Goal: Task Accomplishment & Management: Manage account settings

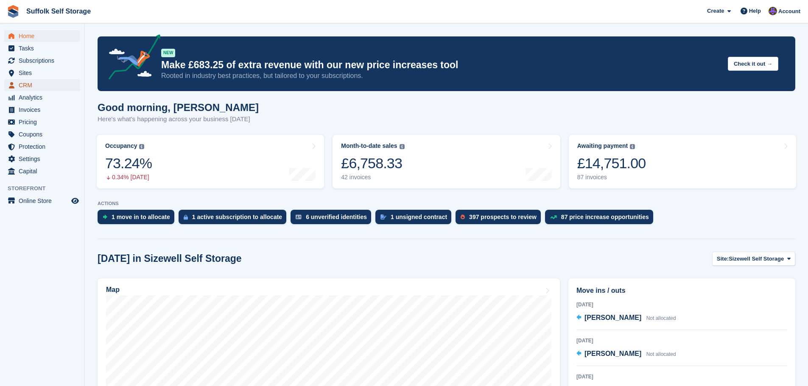
click at [26, 86] on span "CRM" at bounding box center [44, 85] width 51 height 12
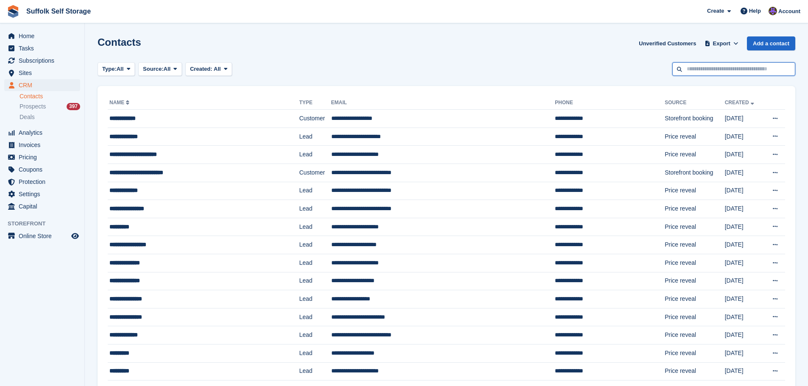
click at [730, 70] on input "text" at bounding box center [733, 69] width 123 height 14
type input "********"
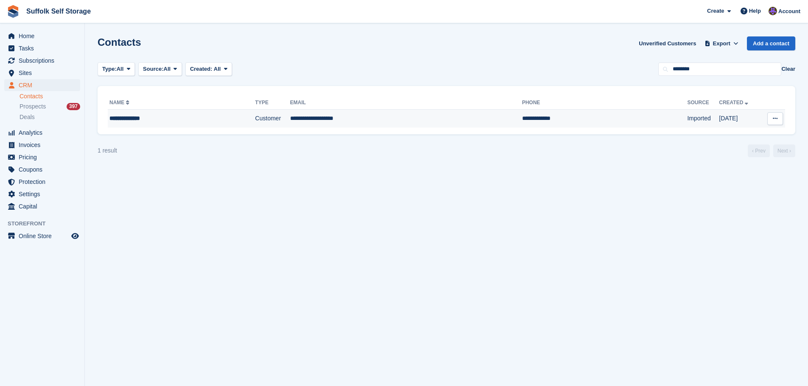
click at [570, 120] on td "**********" at bounding box center [604, 119] width 165 height 18
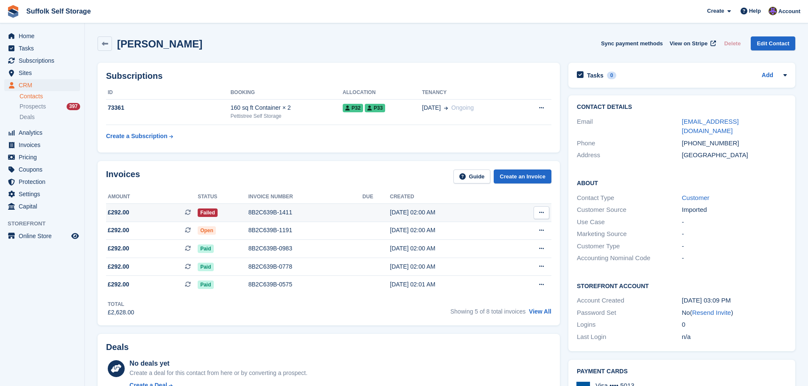
click at [157, 215] on span "£292.00 This is a recurring subscription invoice." at bounding box center [152, 212] width 92 height 9
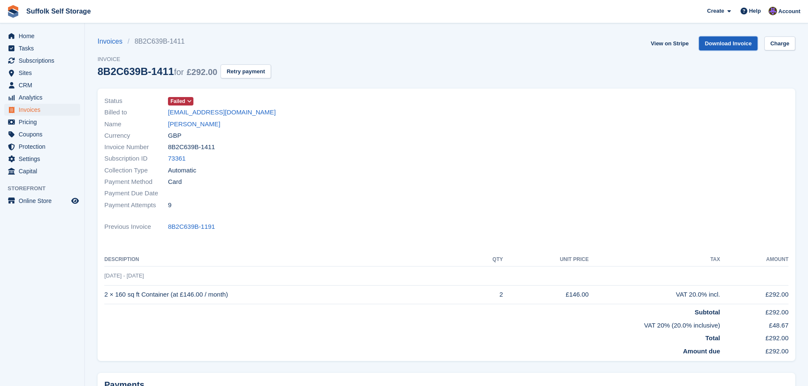
click at [730, 43] on link "Download Invoice" at bounding box center [728, 43] width 59 height 14
click at [186, 123] on link "Sally Turnbull" at bounding box center [194, 125] width 52 height 10
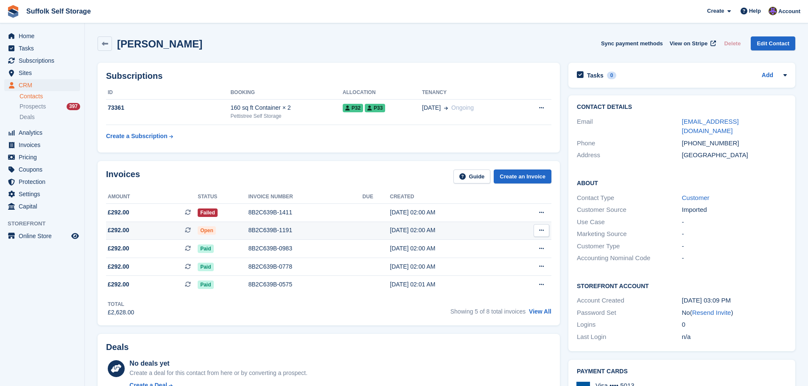
click at [123, 231] on span "£292.00" at bounding box center [119, 230] width 22 height 9
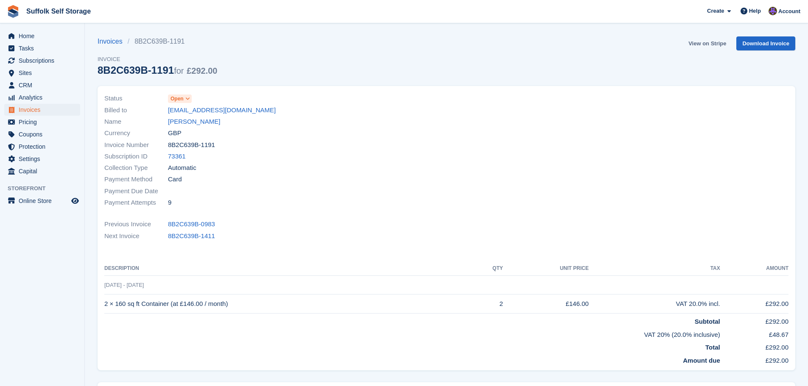
click at [708, 46] on link "View on Stripe" at bounding box center [707, 43] width 45 height 14
click at [179, 120] on link "[PERSON_NAME]" at bounding box center [194, 122] width 52 height 10
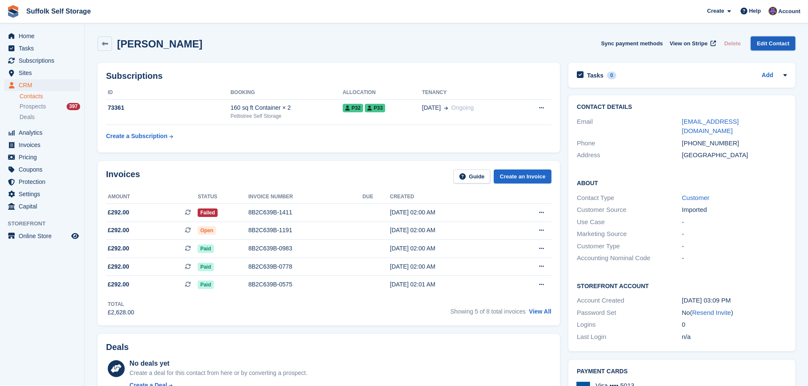
click at [765, 42] on link "Edit Contact" at bounding box center [773, 43] width 45 height 14
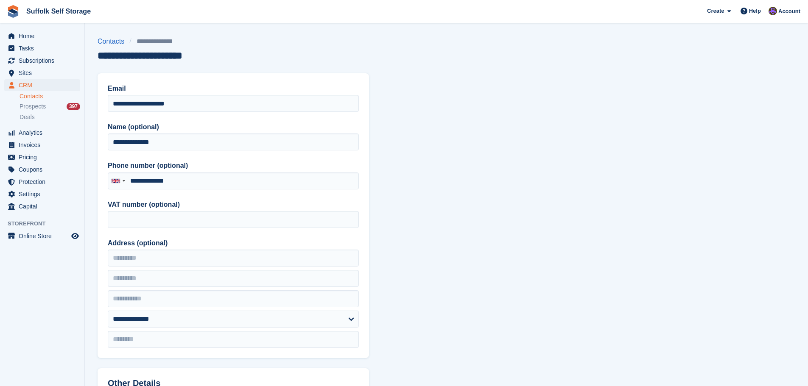
type input "**********"
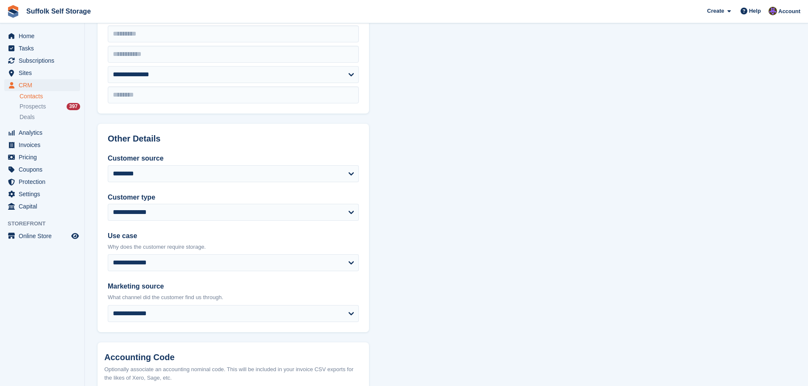
scroll to position [82, 0]
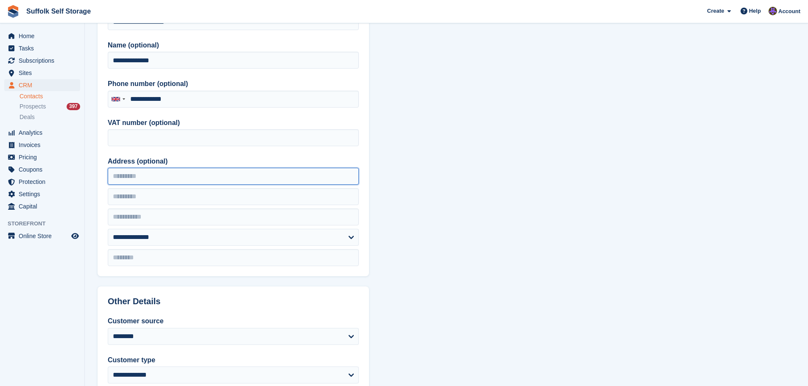
click at [165, 175] on input "Address (optional)" at bounding box center [233, 176] width 251 height 17
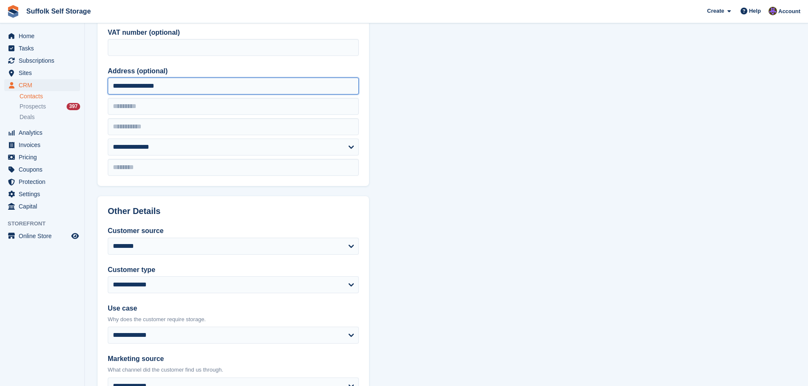
scroll to position [336, 0]
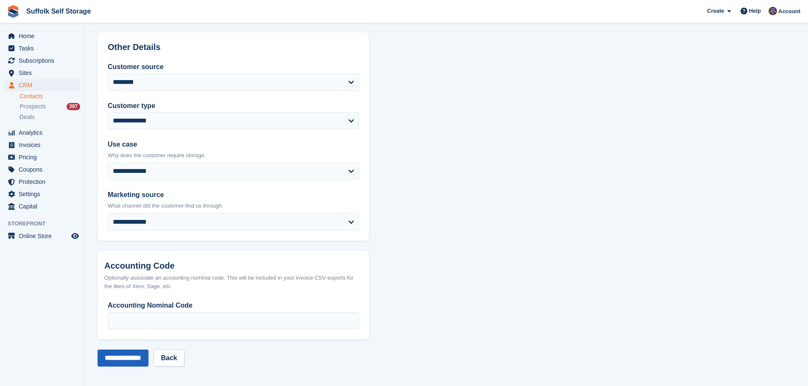
type input "**********"
click at [125, 356] on input "**********" at bounding box center [123, 358] width 51 height 17
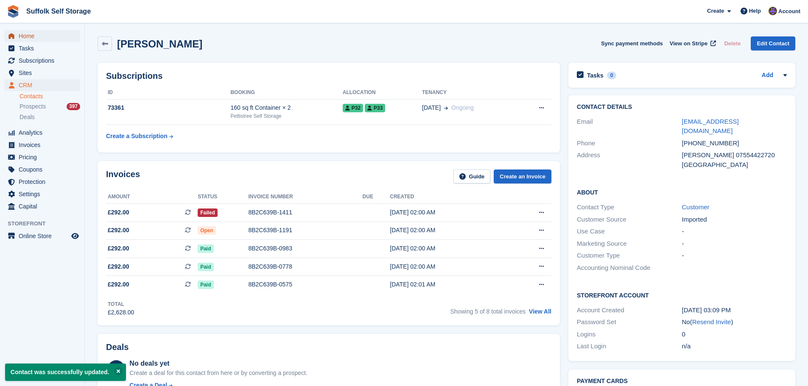
click at [27, 38] on span "Home" at bounding box center [44, 36] width 51 height 12
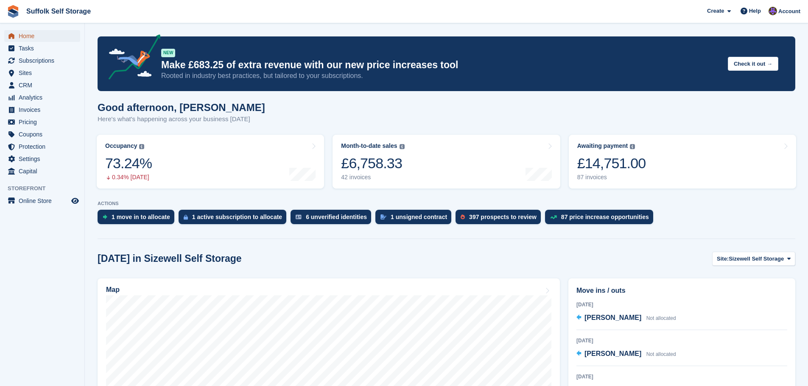
click at [25, 37] on span "Home" at bounding box center [44, 36] width 51 height 12
click at [35, 85] on span "CRM" at bounding box center [44, 85] width 51 height 12
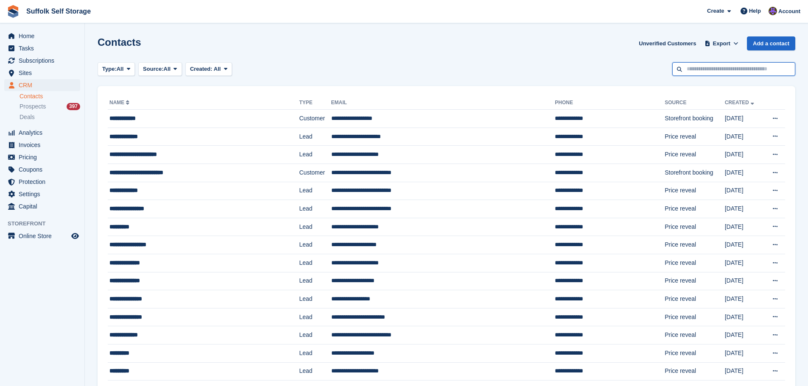
click at [705, 65] on input "text" at bounding box center [733, 69] width 123 height 14
type input "****"
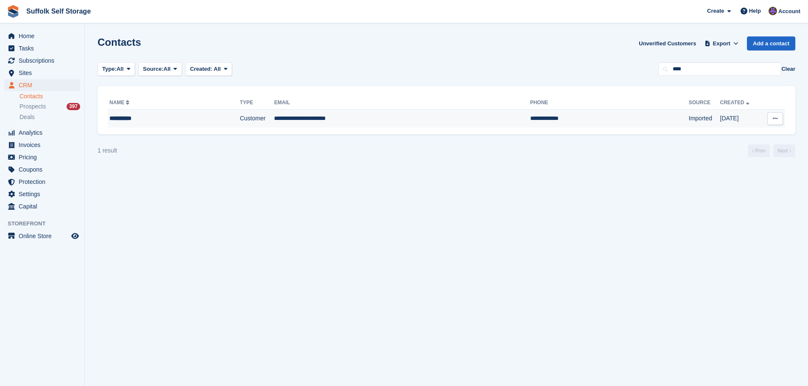
click at [689, 113] on td "Imported" at bounding box center [704, 119] width 31 height 18
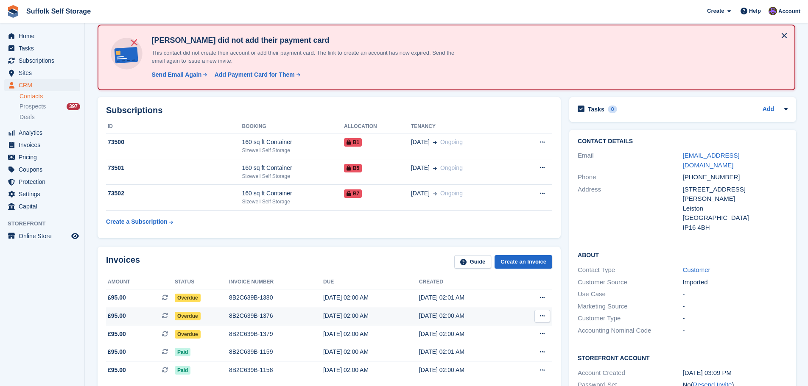
scroll to position [170, 0]
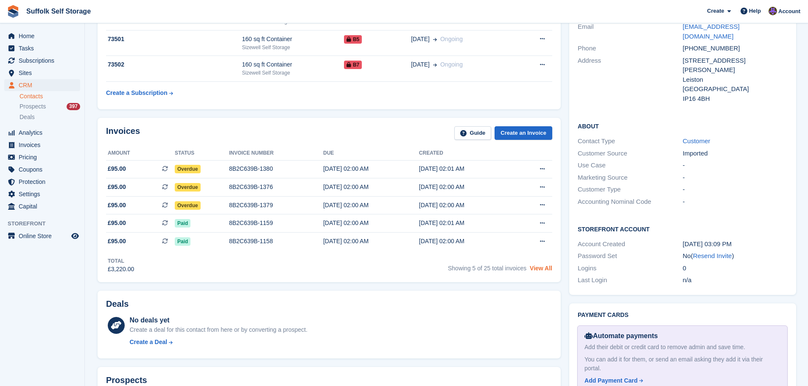
click at [544, 269] on link "View All" at bounding box center [541, 268] width 22 height 7
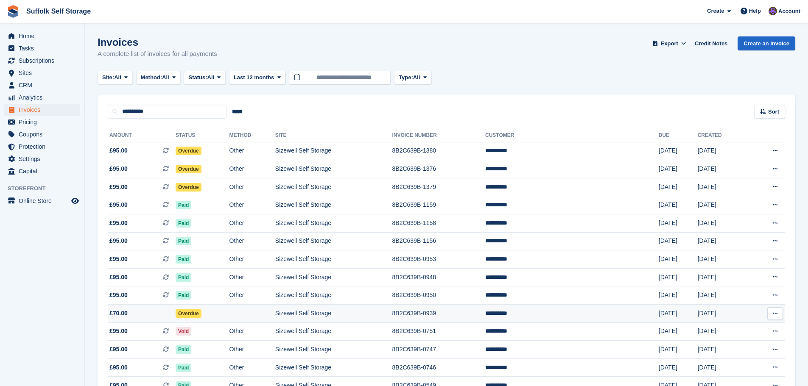
click at [202, 315] on span "Overdue" at bounding box center [189, 314] width 26 height 8
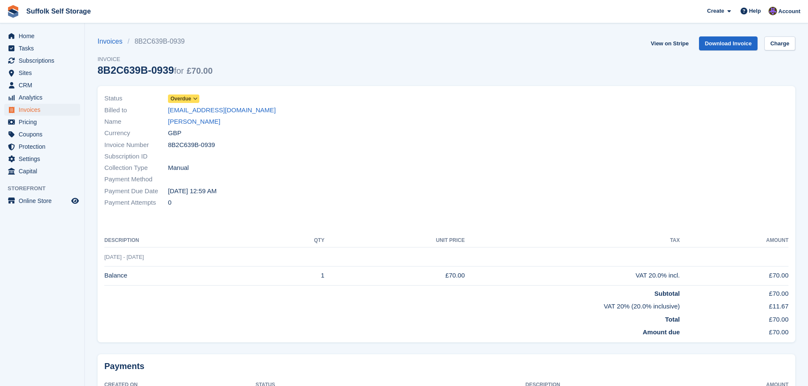
click at [184, 98] on span "Overdue" at bounding box center [181, 99] width 21 height 8
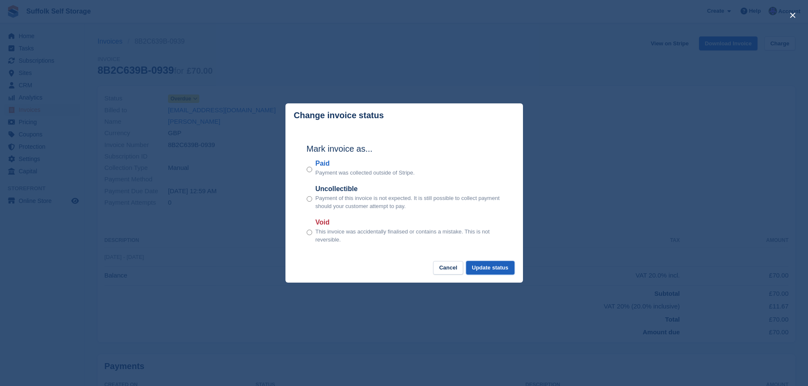
click at [498, 272] on button "Update status" at bounding box center [490, 268] width 48 height 14
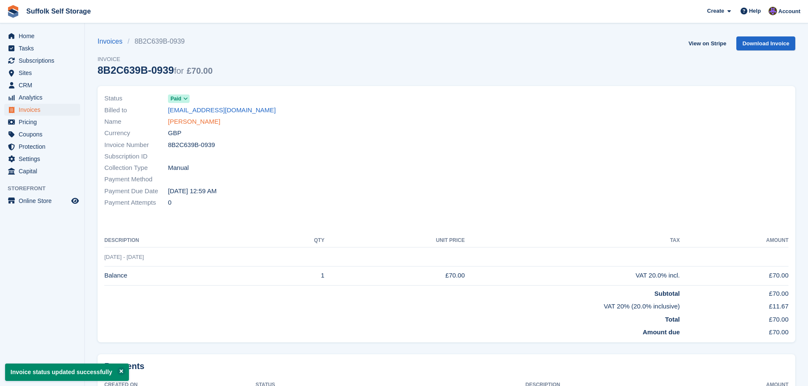
click at [179, 123] on link "[PERSON_NAME]" at bounding box center [194, 122] width 52 height 10
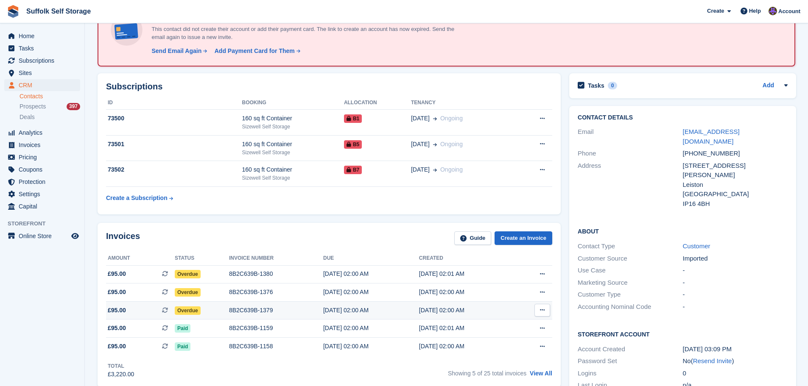
scroll to position [85, 0]
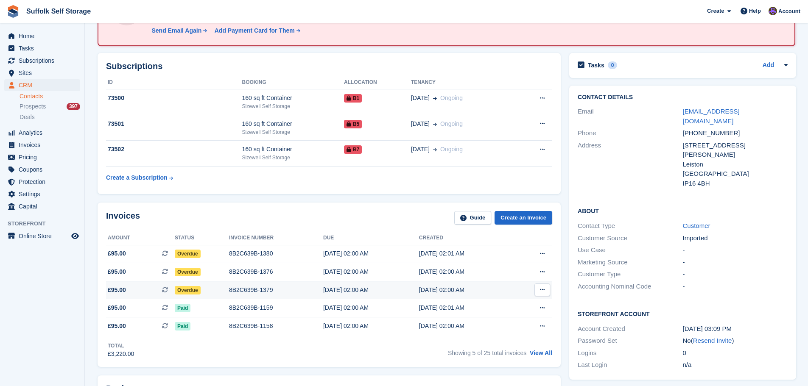
click at [185, 289] on span "Overdue" at bounding box center [188, 290] width 26 height 8
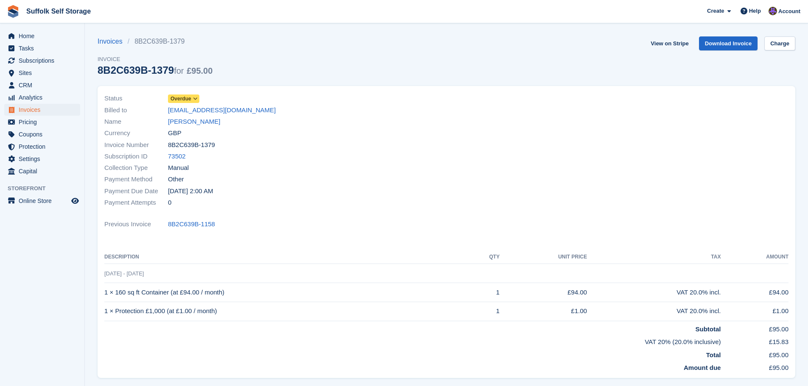
click at [179, 98] on span "Overdue" at bounding box center [181, 99] width 21 height 8
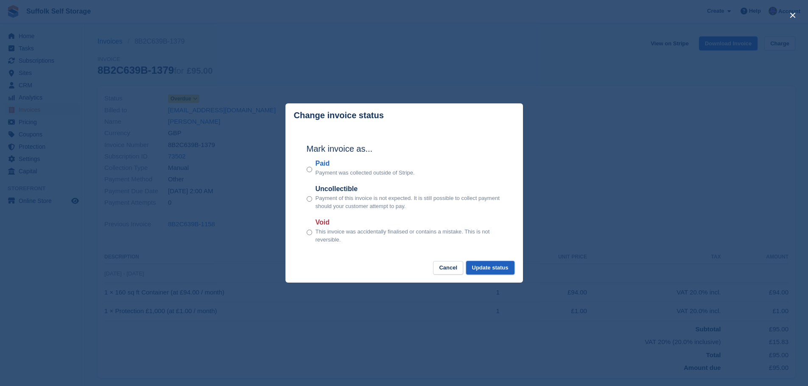
click at [495, 267] on button "Update status" at bounding box center [490, 268] width 48 height 14
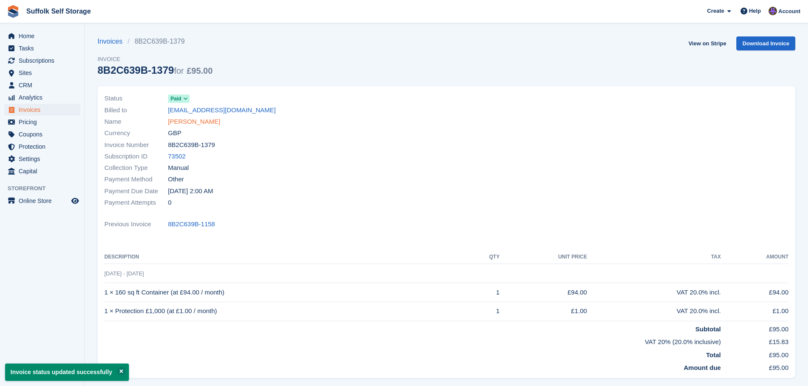
click at [182, 123] on link "[PERSON_NAME]" at bounding box center [194, 122] width 52 height 10
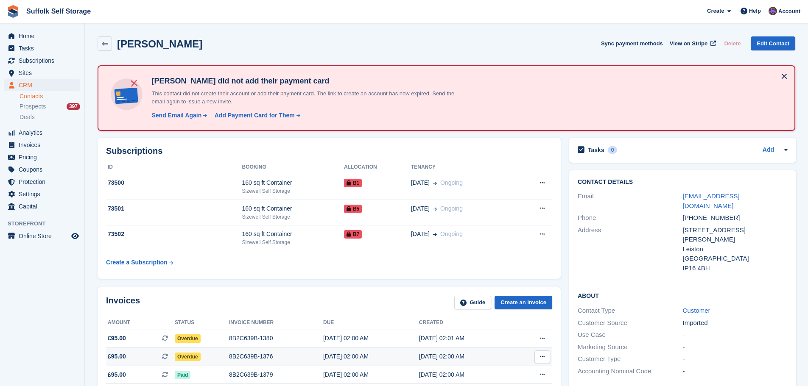
click at [194, 358] on span "Overdue" at bounding box center [188, 357] width 26 height 8
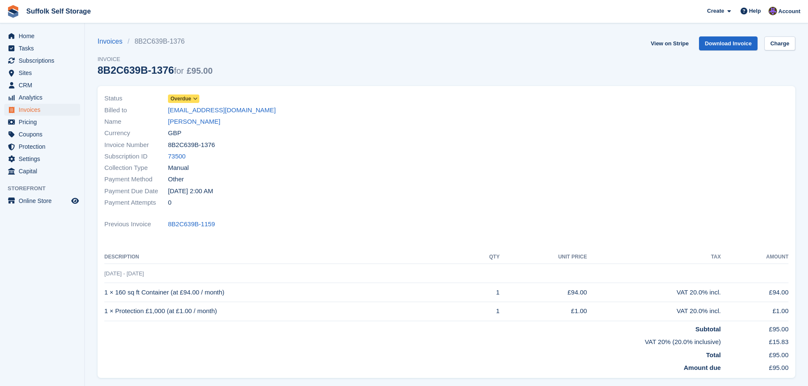
click at [191, 98] on span "Overdue" at bounding box center [183, 99] width 31 height 8
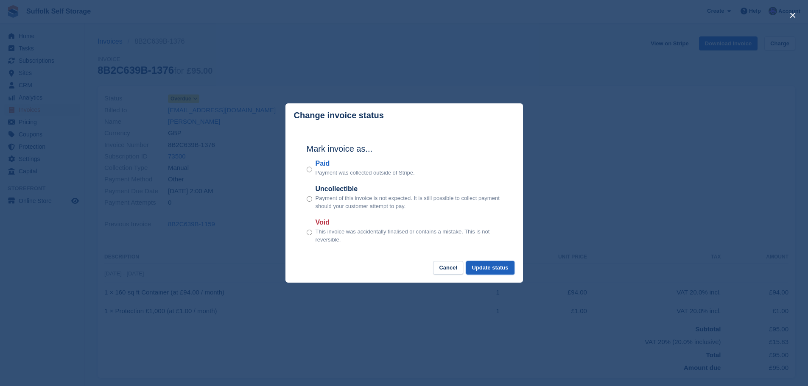
click at [498, 271] on button "Update status" at bounding box center [490, 268] width 48 height 14
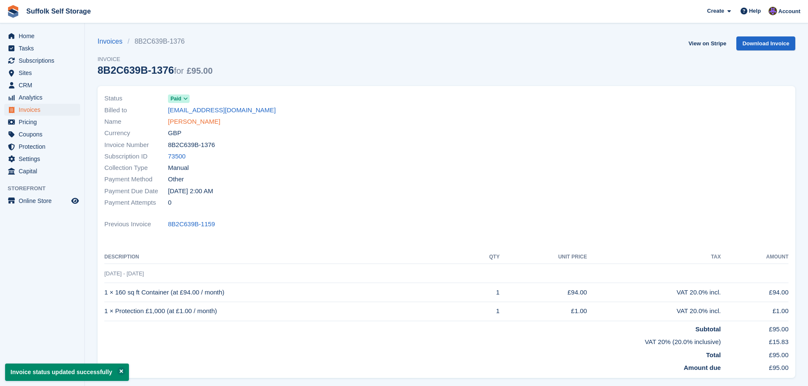
click at [177, 124] on link "[PERSON_NAME]" at bounding box center [194, 122] width 52 height 10
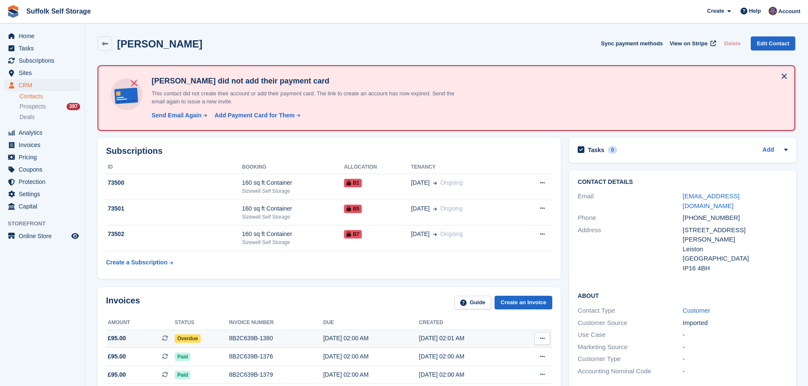
click at [188, 340] on span "Overdue" at bounding box center [188, 339] width 26 height 8
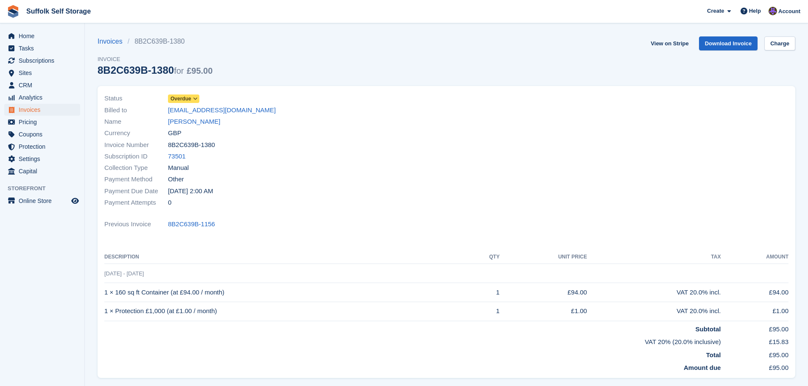
click at [188, 98] on span "Overdue" at bounding box center [181, 99] width 21 height 8
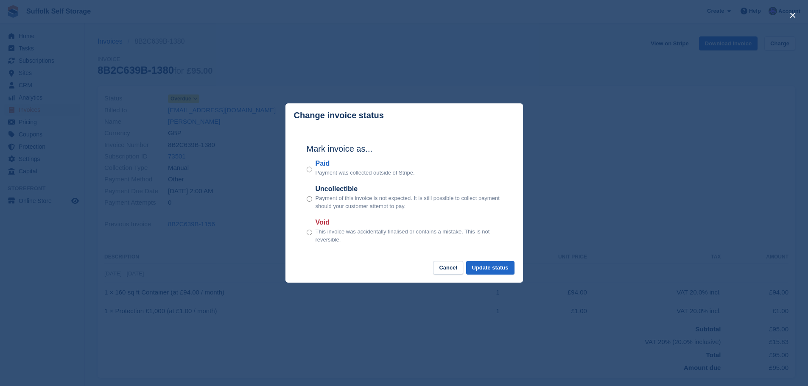
click at [313, 171] on div "Paid Payment was collected outside of Stripe." at bounding box center [404, 168] width 195 height 19
click at [504, 268] on button "Update status" at bounding box center [490, 268] width 48 height 14
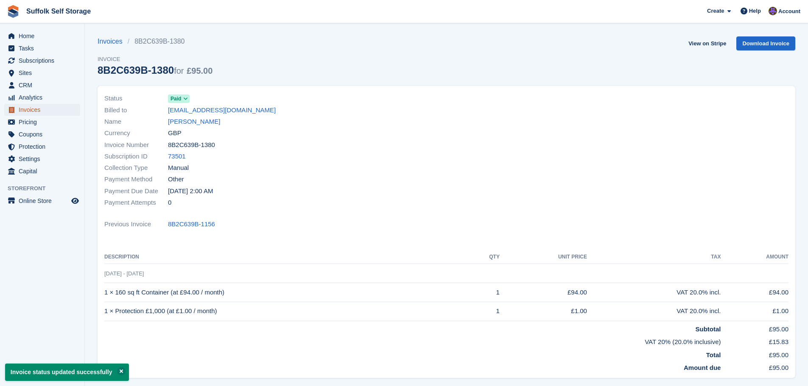
click at [34, 112] on span "Invoices" at bounding box center [44, 110] width 51 height 12
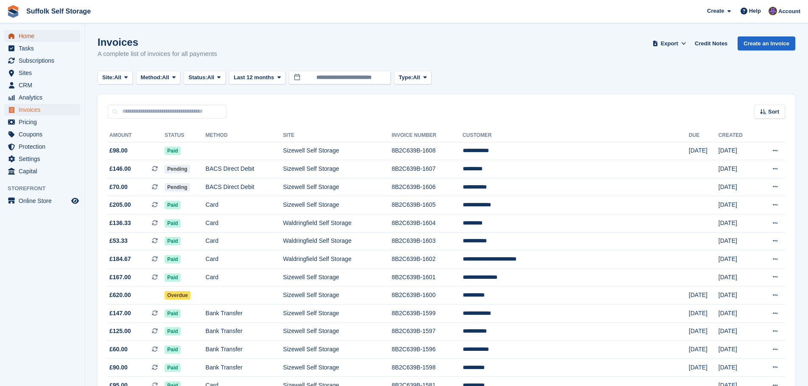
click at [27, 35] on span "Home" at bounding box center [44, 36] width 51 height 12
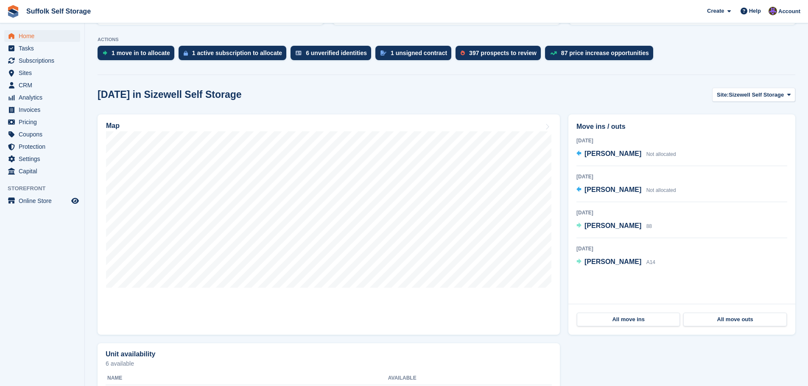
scroll to position [170, 0]
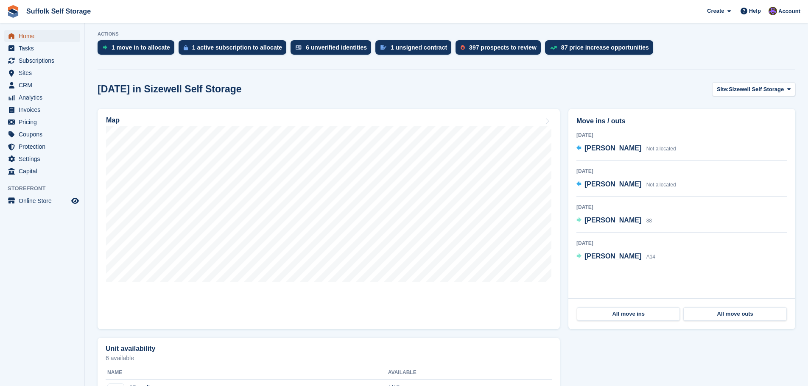
click at [26, 38] on span "Home" at bounding box center [44, 36] width 51 height 12
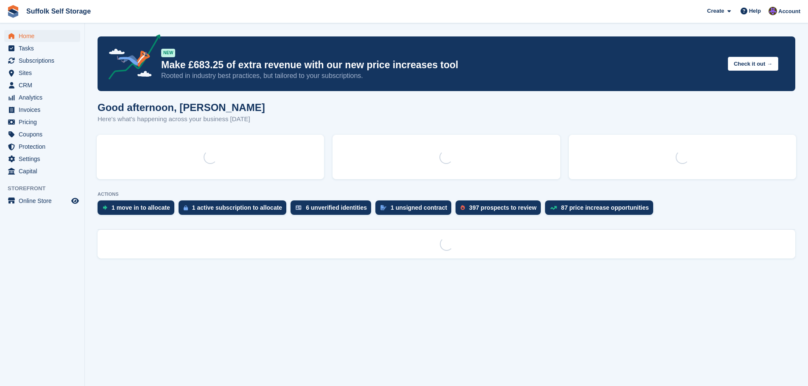
scroll to position [0, 0]
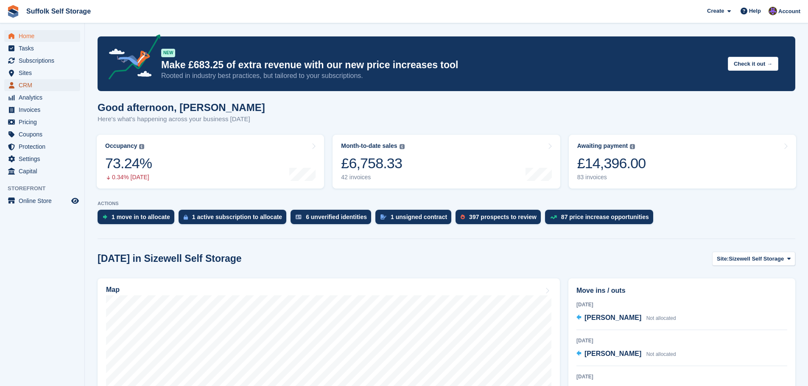
click at [25, 86] on span "CRM" at bounding box center [44, 85] width 51 height 12
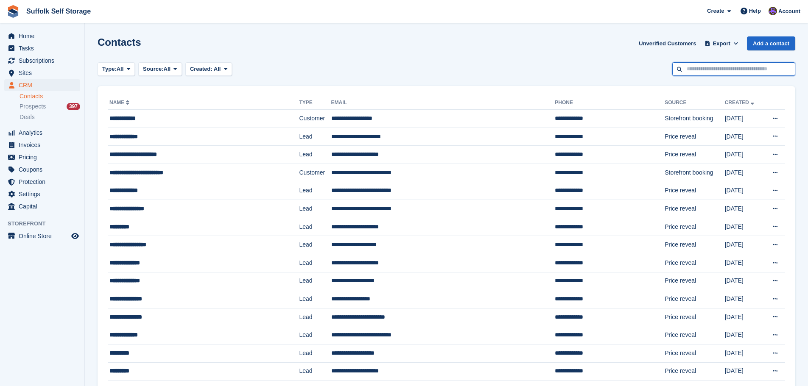
click at [700, 68] on input "text" at bounding box center [733, 69] width 123 height 14
type input "*****"
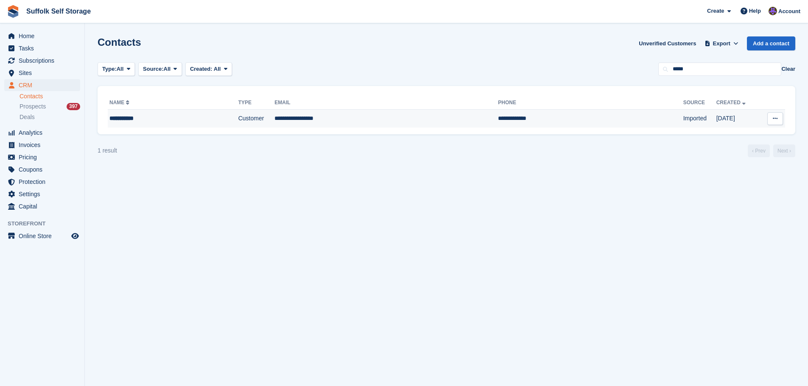
click at [271, 121] on td "Customer" at bounding box center [256, 119] width 36 height 18
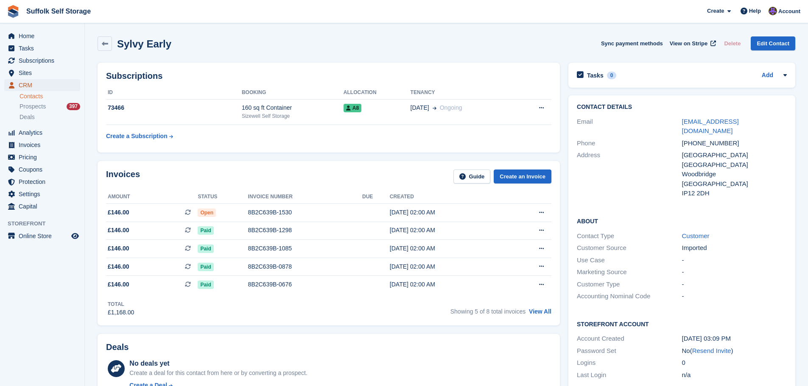
click at [30, 87] on span "CRM" at bounding box center [44, 85] width 51 height 12
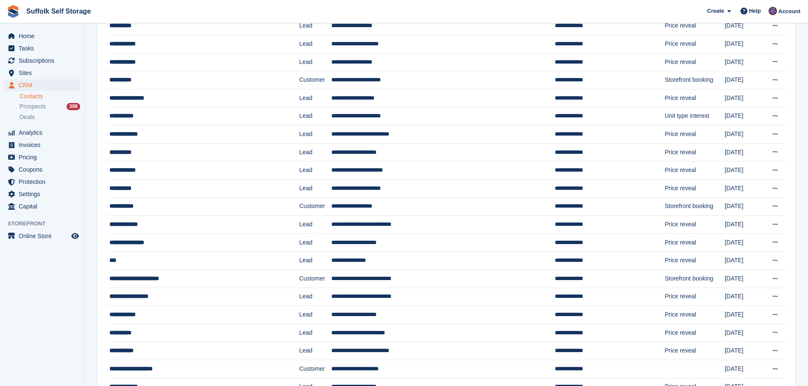
scroll to position [509, 0]
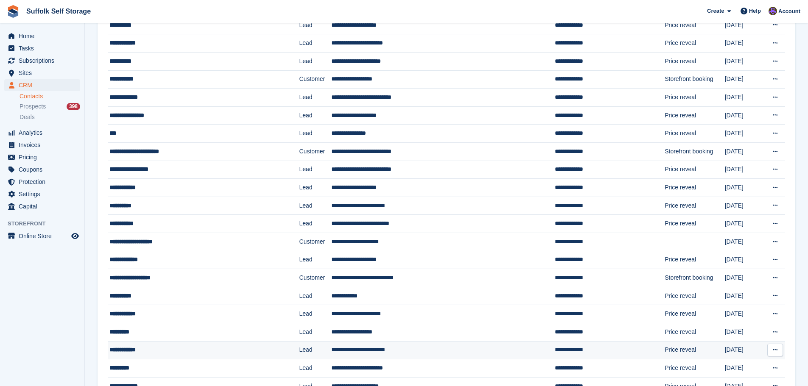
click at [465, 345] on td "**********" at bounding box center [443, 351] width 224 height 18
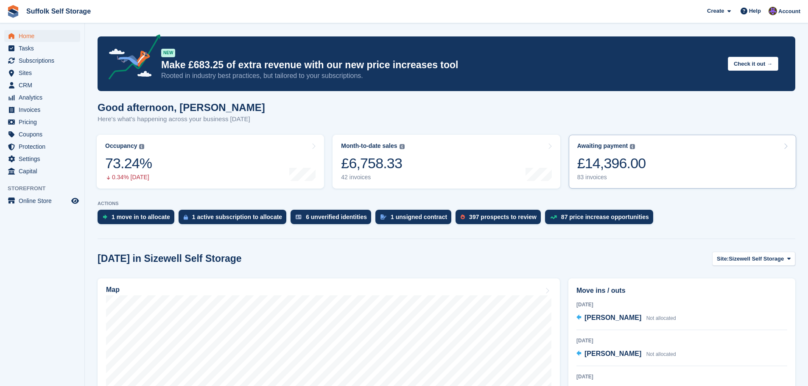
click at [622, 167] on div "£14,396.00" at bounding box center [611, 163] width 69 height 17
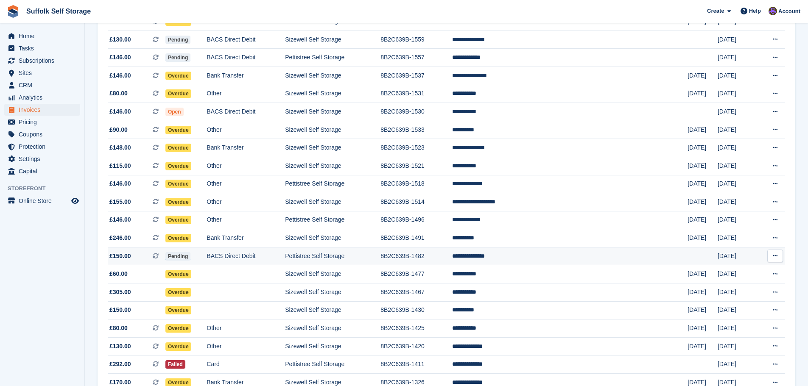
scroll to position [701, 0]
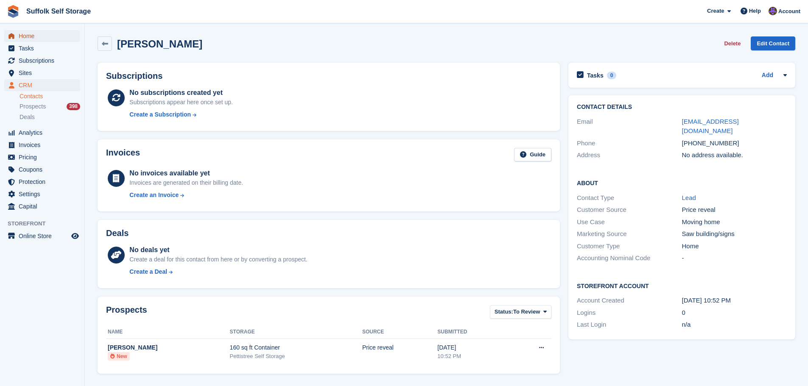
click at [35, 37] on span "Home" at bounding box center [44, 36] width 51 height 12
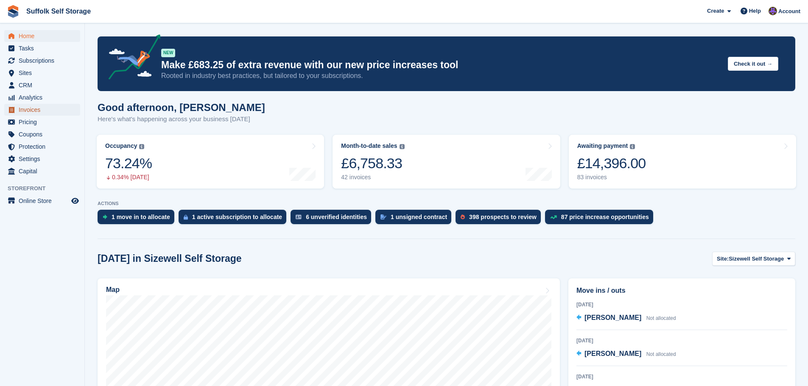
click at [39, 109] on span "Invoices" at bounding box center [44, 110] width 51 height 12
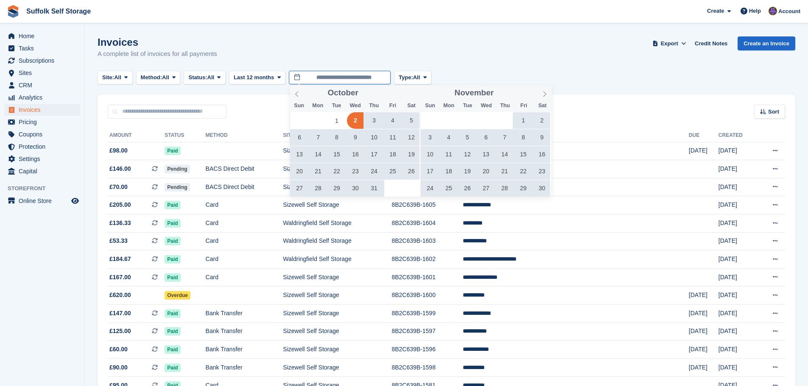
click at [349, 79] on input "**********" at bounding box center [340, 78] width 102 height 14
click at [381, 91] on span at bounding box center [382, 91] width 6 height 5
type input "****"
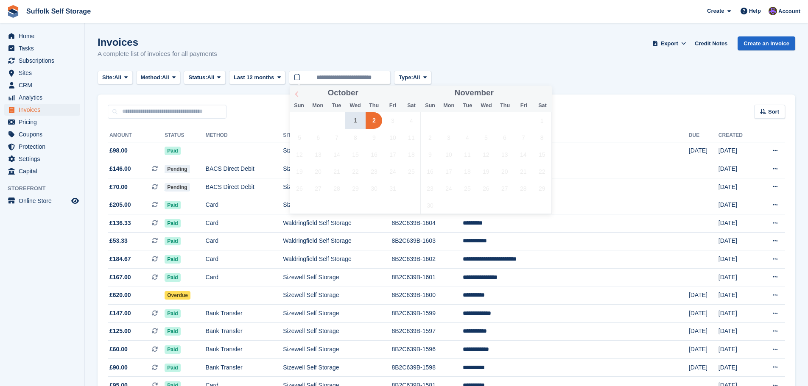
click at [297, 96] on icon at bounding box center [297, 94] width 6 height 6
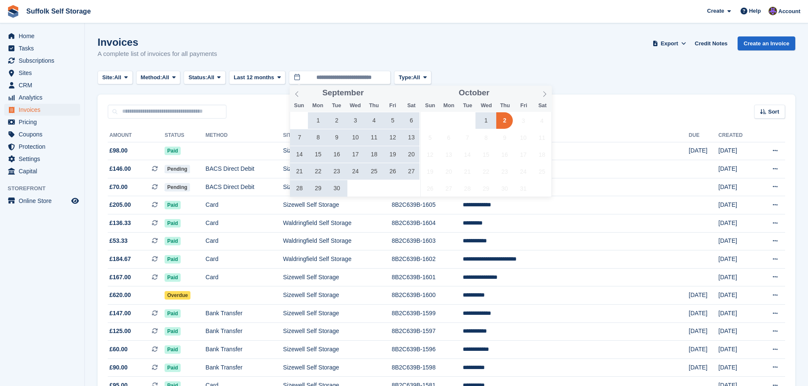
click at [375, 172] on span "25" at bounding box center [374, 171] width 17 height 17
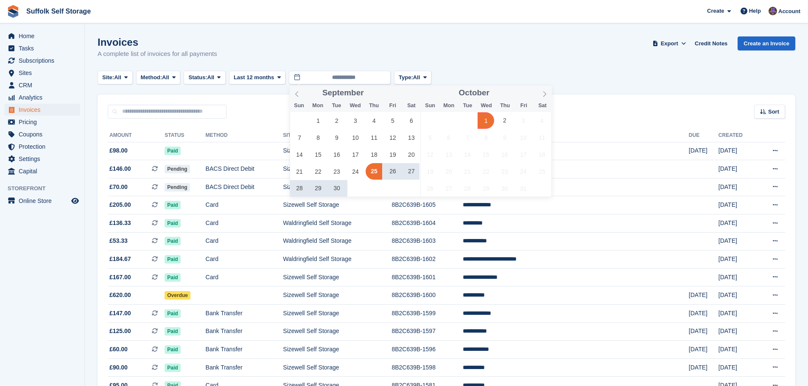
click at [487, 123] on span "1" at bounding box center [486, 120] width 17 height 17
type input "**********"
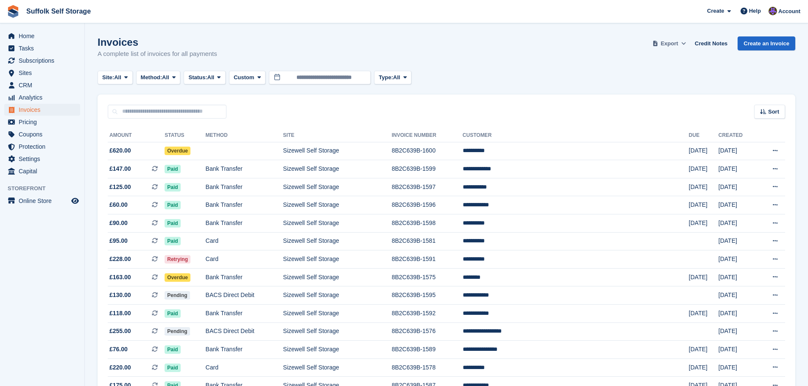
click at [676, 46] on span "Export" at bounding box center [669, 43] width 17 height 8
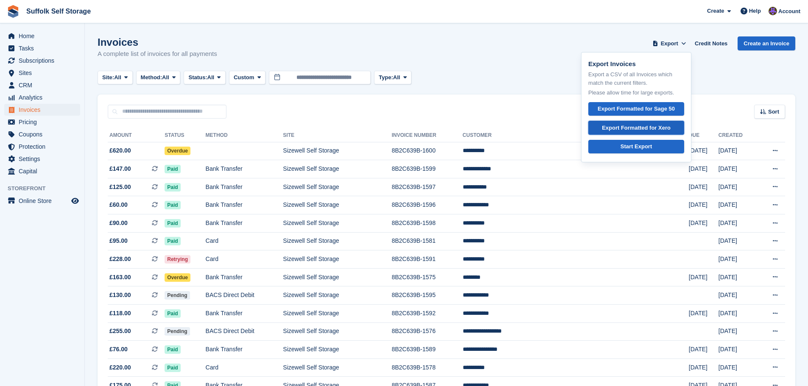
click at [666, 130] on div "Export Formatted for Xero" at bounding box center [636, 128] width 69 height 8
click at [517, 63] on div "Invoices A complete list of invoices for all payments Export Export Invoices Ex…" at bounding box center [447, 52] width 698 height 33
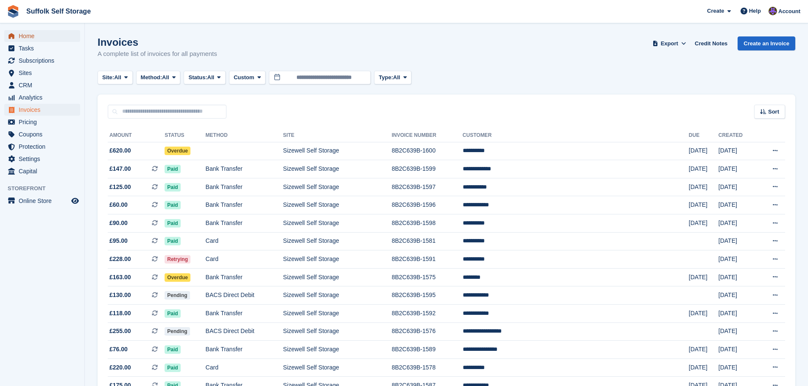
click at [21, 37] on span "Home" at bounding box center [44, 36] width 51 height 12
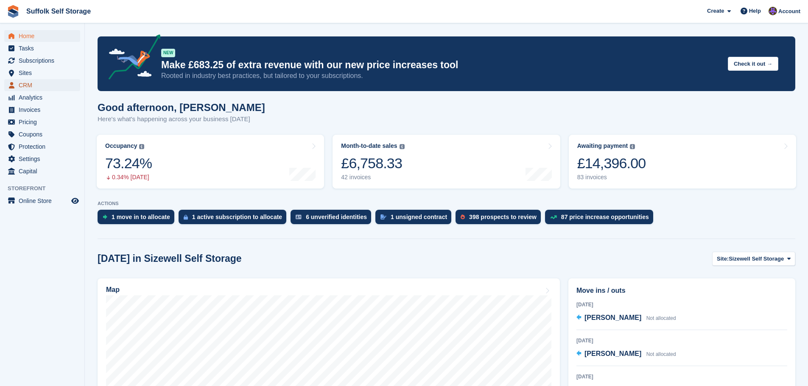
click at [31, 86] on span "CRM" at bounding box center [44, 85] width 51 height 12
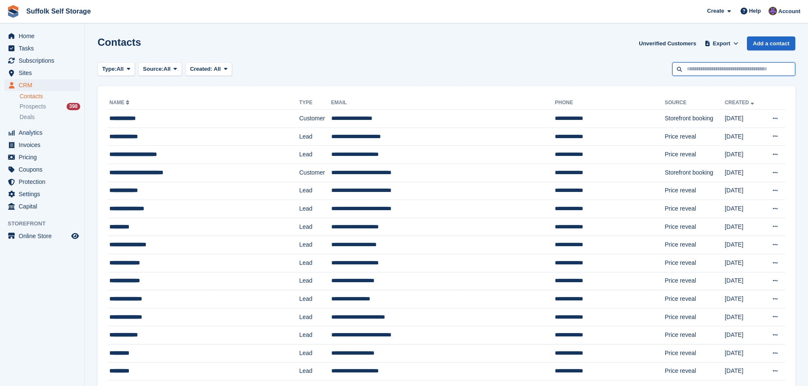
click at [705, 69] on input "text" at bounding box center [733, 69] width 123 height 14
type input "******"
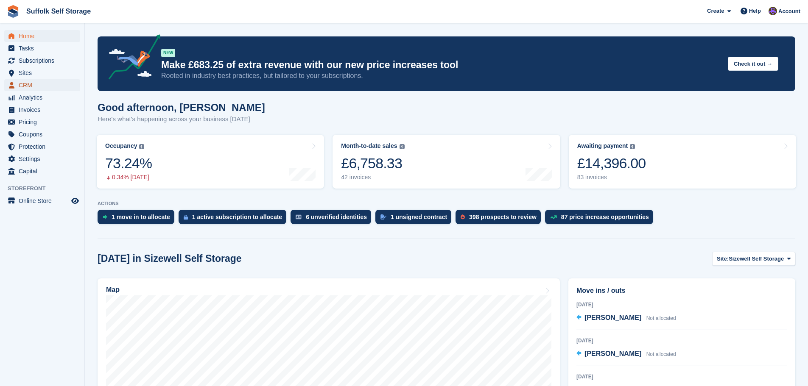
click at [26, 85] on span "CRM" at bounding box center [44, 85] width 51 height 12
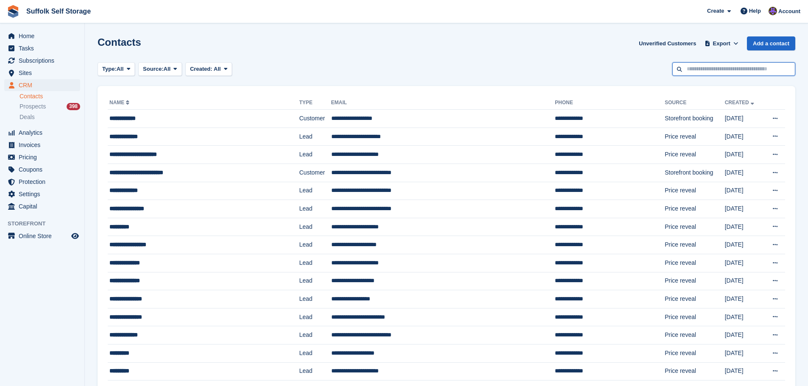
click at [699, 69] on input "text" at bounding box center [733, 69] width 123 height 14
type input "*"
type input "***"
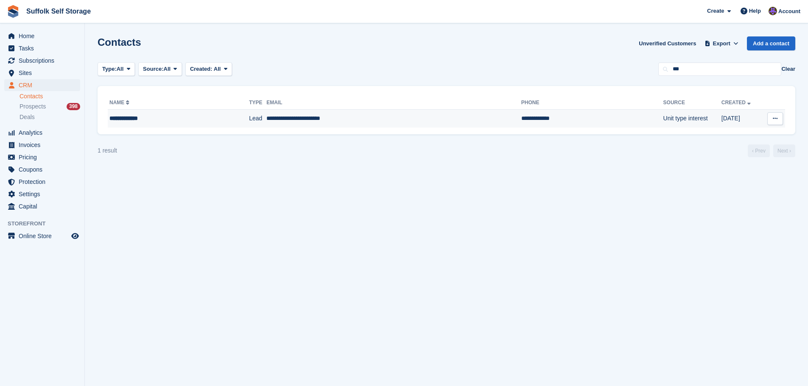
click at [388, 121] on td "**********" at bounding box center [393, 119] width 255 height 18
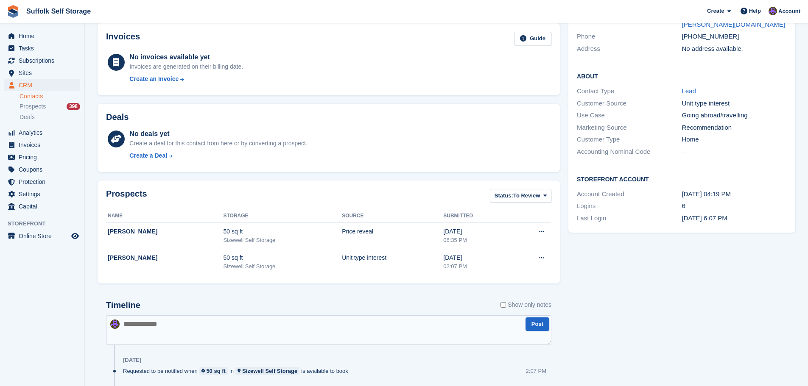
scroll to position [207, 0]
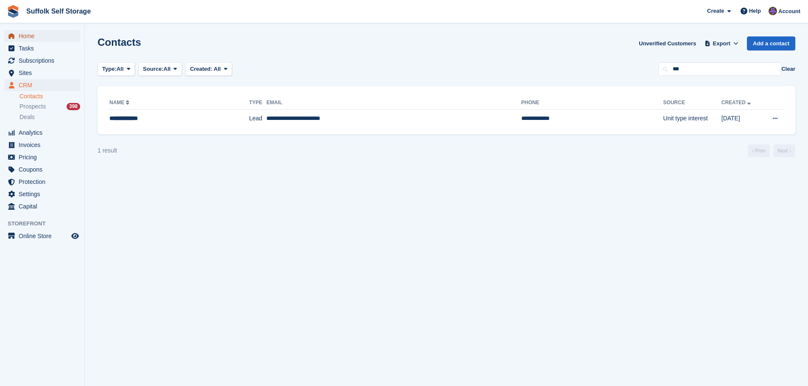
click at [28, 37] on span "Home" at bounding box center [44, 36] width 51 height 12
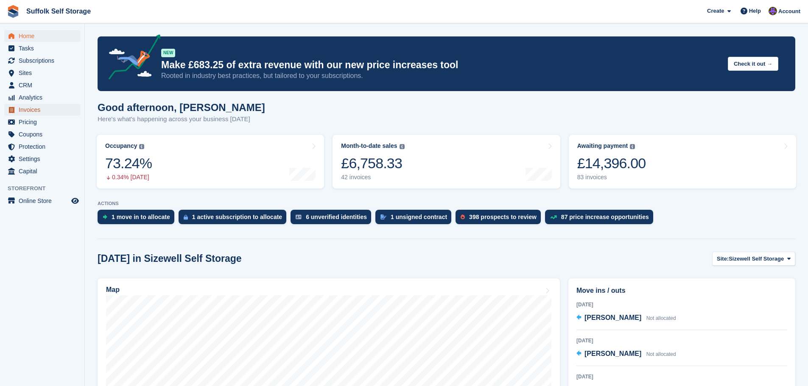
click at [34, 107] on span "Invoices" at bounding box center [44, 110] width 51 height 12
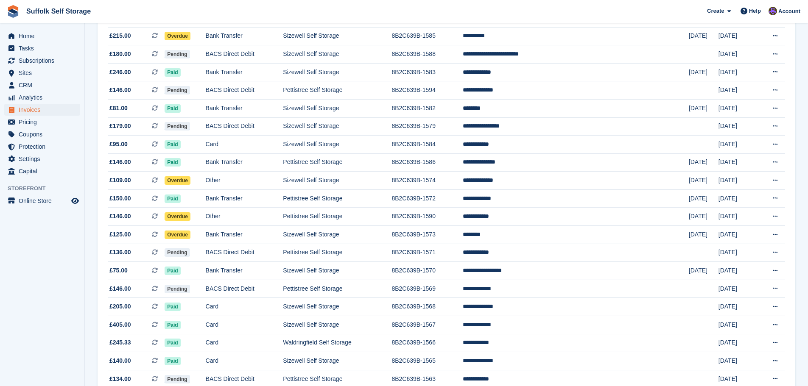
scroll to position [594, 0]
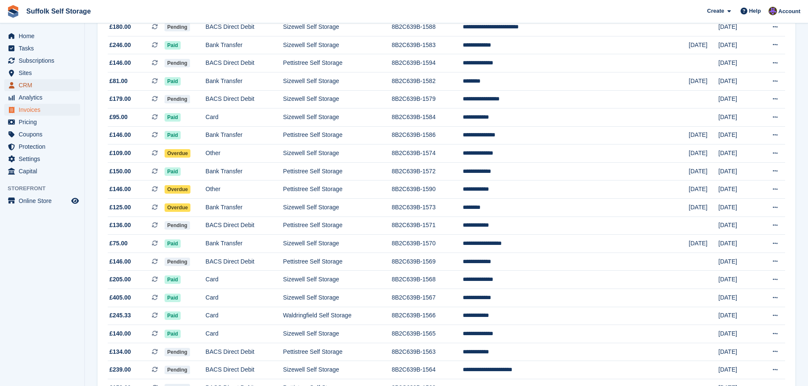
click at [22, 83] on span "CRM" at bounding box center [44, 85] width 51 height 12
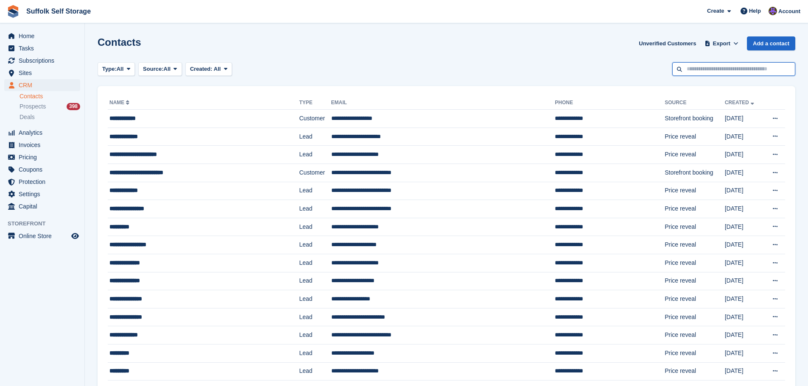
click at [717, 67] on input "text" at bounding box center [733, 69] width 123 height 14
type input "******"
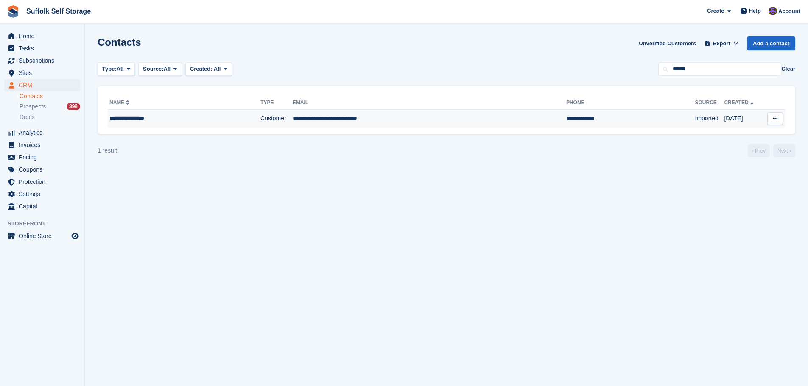
click at [695, 120] on td "Imported" at bounding box center [709, 119] width 29 height 18
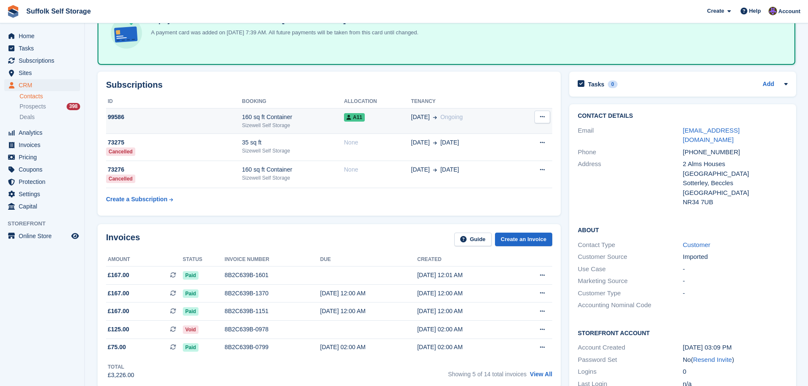
scroll to position [85, 0]
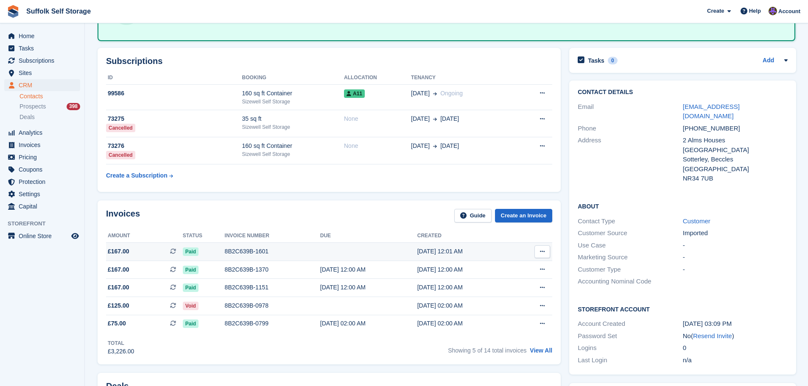
click at [418, 252] on div "02 Oct, 12:01 AM" at bounding box center [465, 251] width 97 height 9
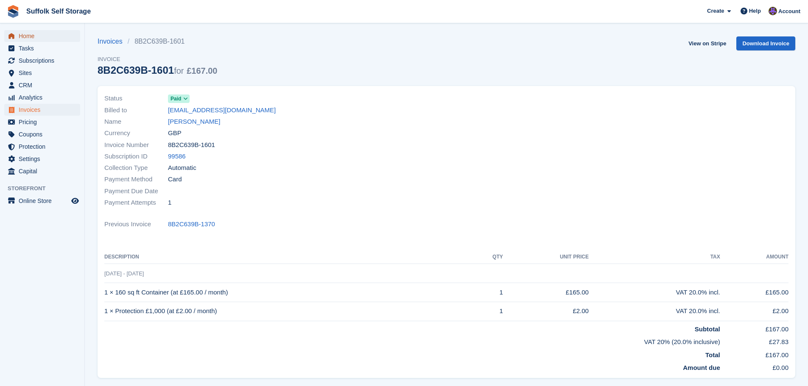
click at [32, 39] on span "Home" at bounding box center [44, 36] width 51 height 12
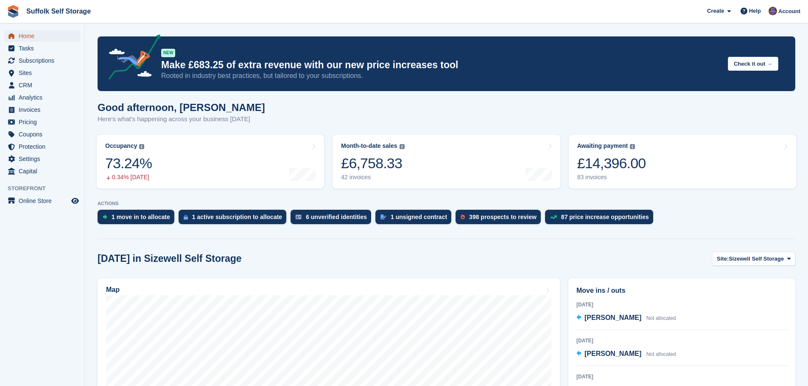
click at [31, 36] on span "Home" at bounding box center [44, 36] width 51 height 12
click at [28, 82] on span "CRM" at bounding box center [44, 85] width 51 height 12
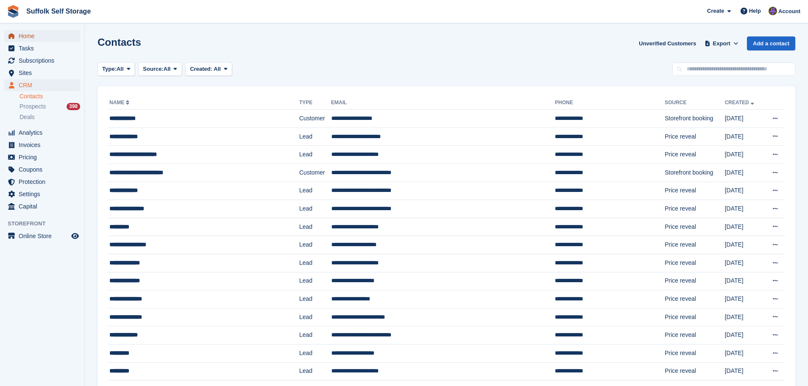
click at [27, 38] on span "Home" at bounding box center [44, 36] width 51 height 12
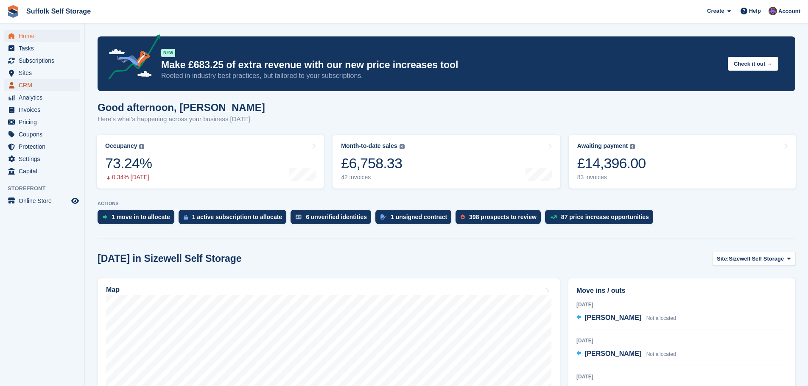
click at [30, 86] on span "CRM" at bounding box center [44, 85] width 51 height 12
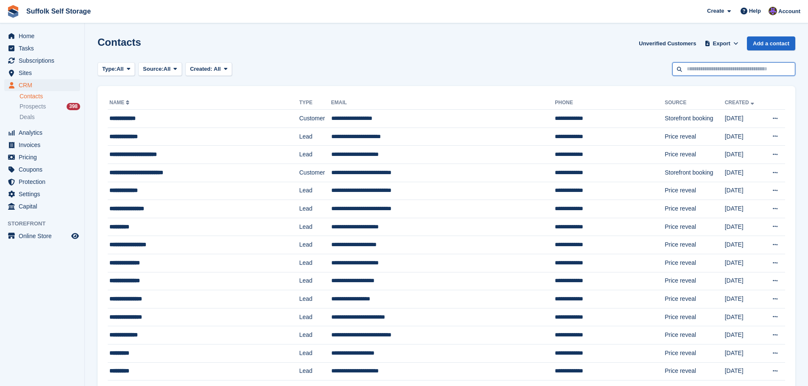
click at [692, 70] on input "text" at bounding box center [733, 69] width 123 height 14
type input "******"
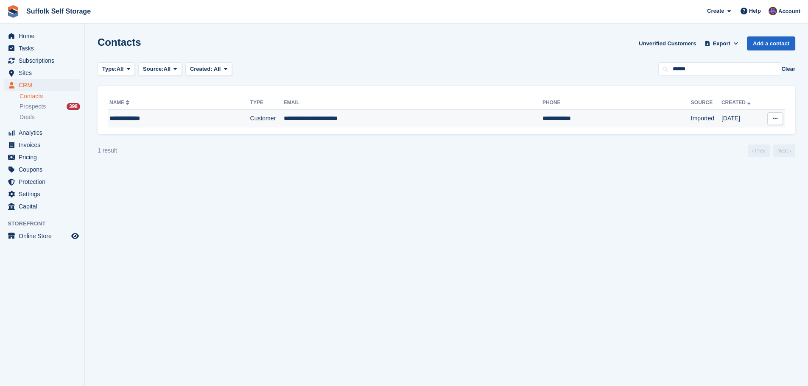
click at [543, 122] on td "**********" at bounding box center [617, 119] width 148 height 18
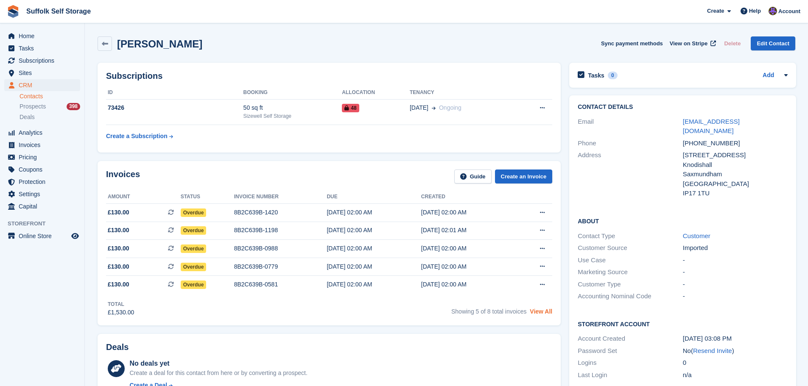
click at [543, 312] on link "View All" at bounding box center [541, 311] width 22 height 7
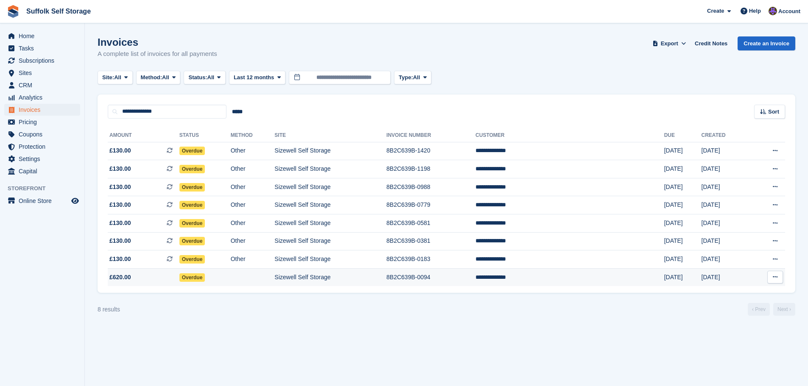
click at [572, 277] on td "**********" at bounding box center [570, 278] width 189 height 18
click at [354, 274] on td "Sizewell Self Storage" at bounding box center [330, 278] width 112 height 18
